Goal: Task Accomplishment & Management: Manage account settings

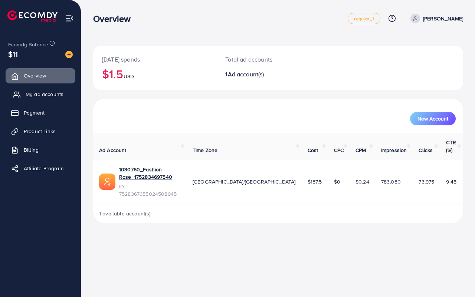
click at [47, 95] on span "My ad accounts" at bounding box center [45, 93] width 38 height 7
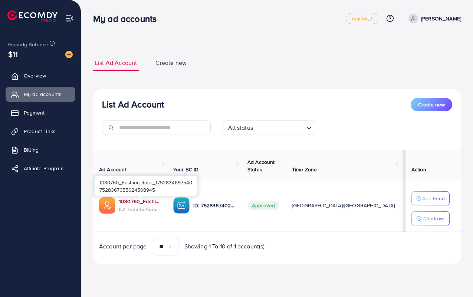
click at [134, 202] on link "1030760_Fashion Rose_1752834697540" at bounding box center [140, 201] width 42 height 7
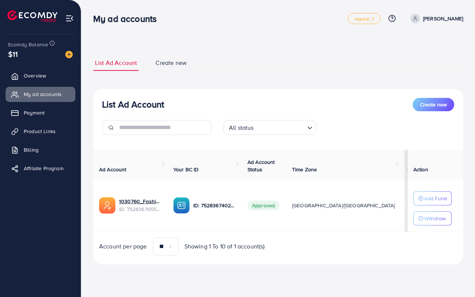
drag, startPoint x: 266, startPoint y: 234, endPoint x: 344, endPoint y: 236, distance: 78.3
click at [344, 236] on div "Ad Account Your BC ID Ad Account Status Time Zone Cost Balance Auto top-up Thre…" at bounding box center [278, 203] width 370 height 106
